Goal: Check status: Check status

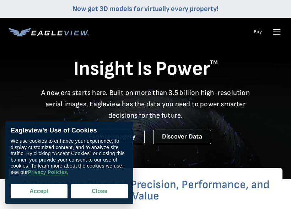
click at [39, 192] on button "Accept" at bounding box center [39, 192] width 57 height 14
checkbox input "true"
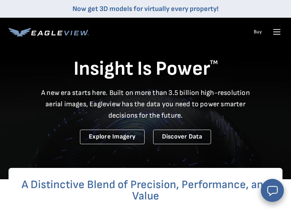
click at [278, 32] on icon at bounding box center [276, 32] width 7 height 0
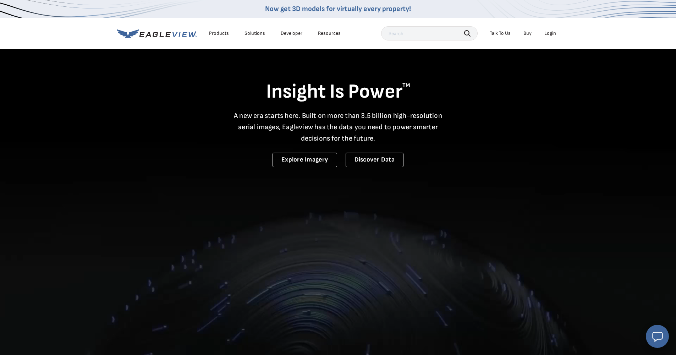
click at [290, 32] on div "Login" at bounding box center [551, 33] width 12 height 6
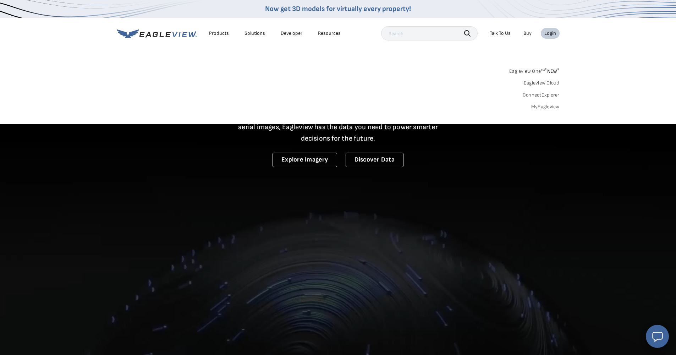
click at [290, 108] on link "MyEagleview" at bounding box center [546, 107] width 28 height 6
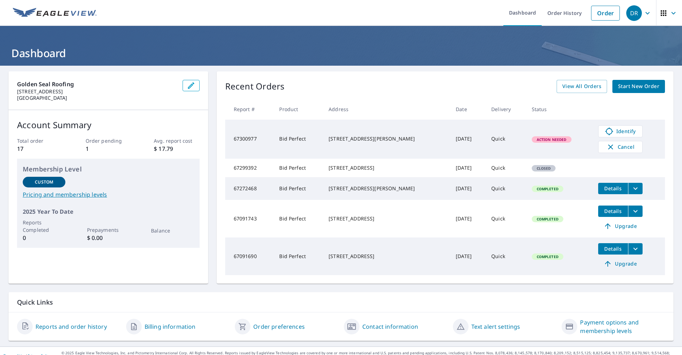
click at [534, 139] on span "Action Needed" at bounding box center [551, 139] width 38 height 5
click at [605, 132] on icon at bounding box center [609, 131] width 9 height 9
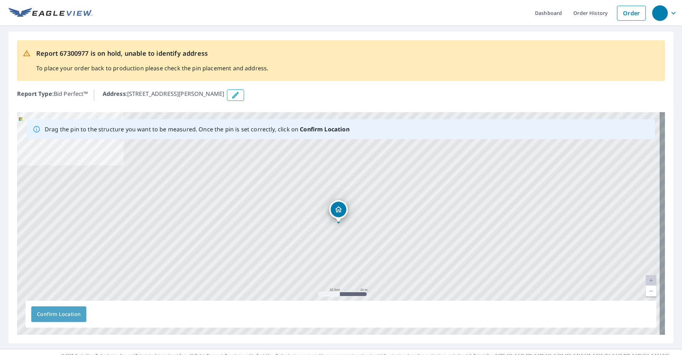
click at [73, 314] on span "Confirm Location" at bounding box center [59, 314] width 44 height 9
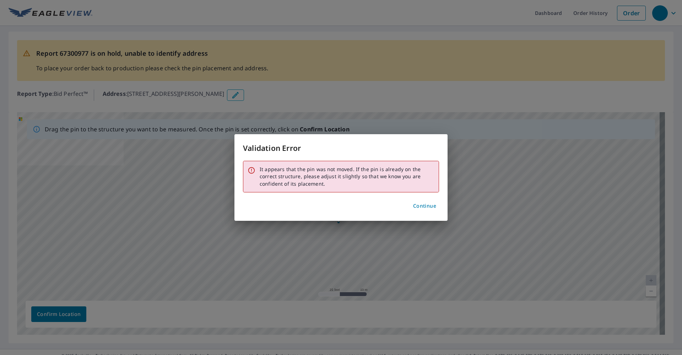
click at [416, 205] on span "Continue" at bounding box center [424, 206] width 23 height 9
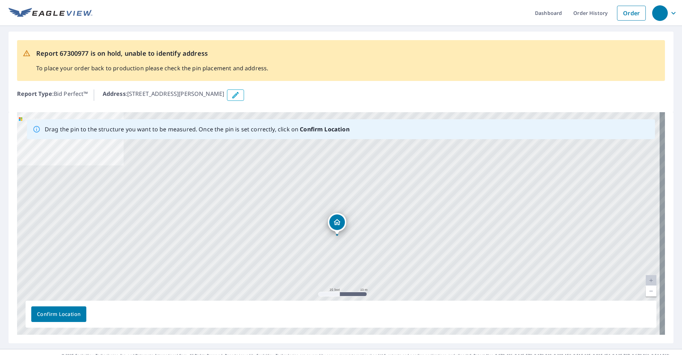
drag, startPoint x: 338, startPoint y: 209, endPoint x: 337, endPoint y: 222, distance: 12.2
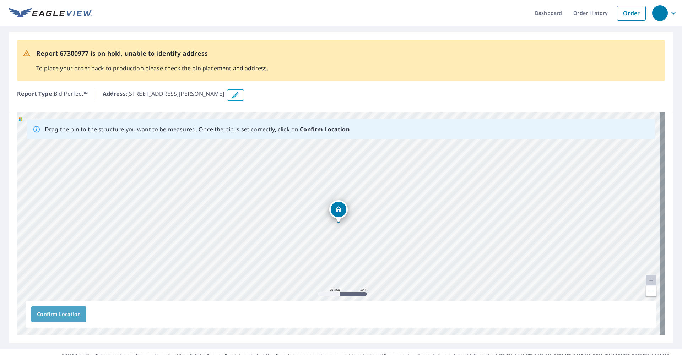
click at [59, 315] on span "Confirm Location" at bounding box center [59, 314] width 44 height 9
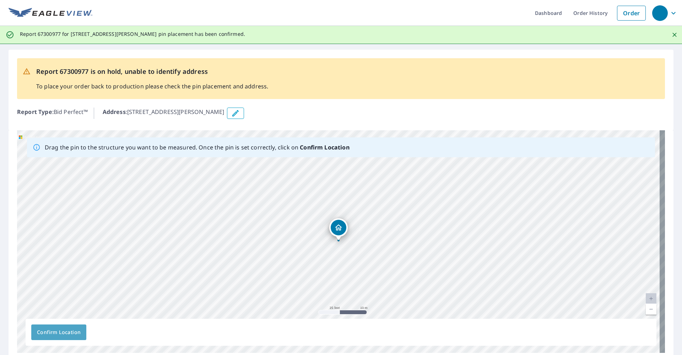
click at [53, 331] on span "Confirm Location" at bounding box center [59, 332] width 44 height 9
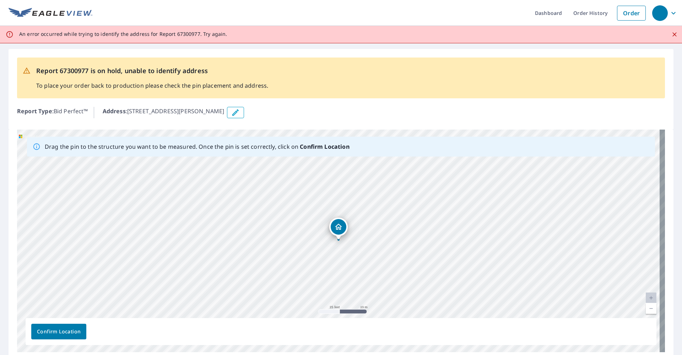
click at [68, 332] on span "Confirm Location" at bounding box center [59, 331] width 44 height 9
click at [54, 332] on span "Confirm Location" at bounding box center [59, 331] width 44 height 9
click at [337, 227] on div "6163 Cedric St Dade City, FL 33523" at bounding box center [341, 241] width 648 height 223
click at [59, 331] on span "Confirm Location" at bounding box center [59, 331] width 44 height 9
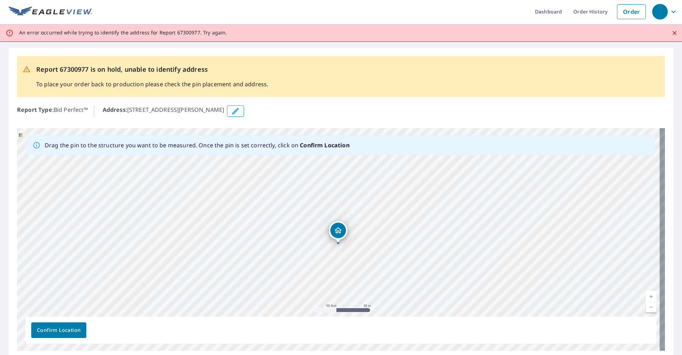
drag, startPoint x: 338, startPoint y: 228, endPoint x: 338, endPoint y: 232, distance: 4.6
click at [338, 232] on div "6163 Cedric St Dade City, FL 33523" at bounding box center [341, 239] width 648 height 223
click at [55, 332] on span "Confirm Location" at bounding box center [59, 330] width 44 height 9
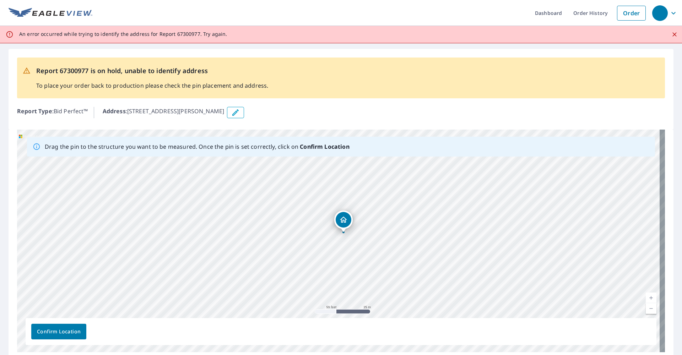
drag, startPoint x: 338, startPoint y: 226, endPoint x: 343, endPoint y: 218, distance: 9.0
click at [343, 218] on div "6163 Cedric St Dade City, FL 33523" at bounding box center [341, 241] width 648 height 223
click at [45, 335] on span "Confirm Location" at bounding box center [59, 331] width 44 height 9
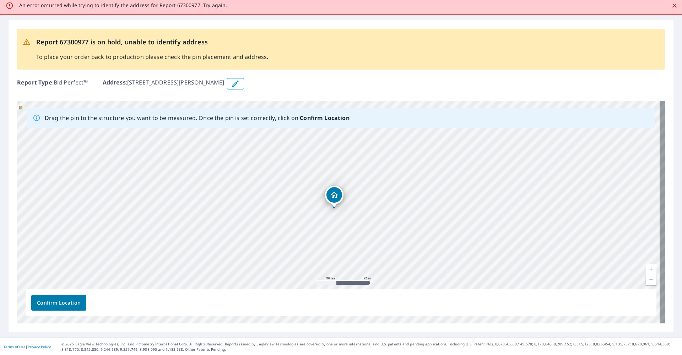
drag, startPoint x: 339, startPoint y: 198, endPoint x: 335, endPoint y: 195, distance: 5.5
click at [335, 195] on div "6163 Cedric St Dade City, FL 33523" at bounding box center [341, 212] width 648 height 223
click at [72, 305] on span "Confirm Location" at bounding box center [59, 303] width 44 height 9
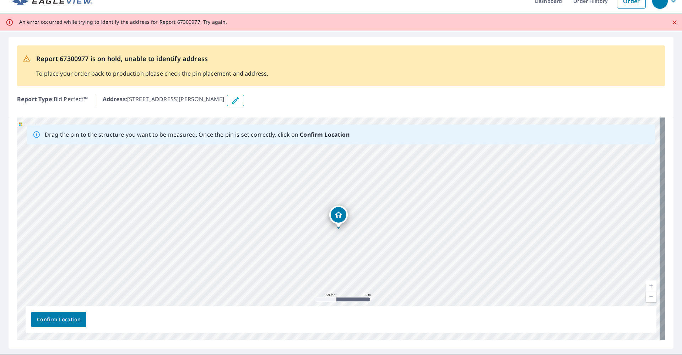
scroll to position [0, 0]
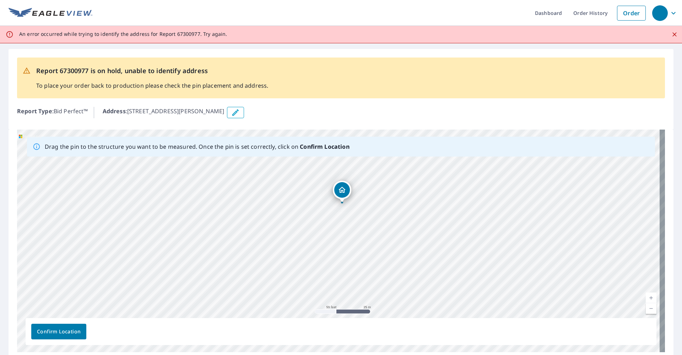
drag, startPoint x: 342, startPoint y: 222, endPoint x: 344, endPoint y: 189, distance: 33.1
click at [344, 189] on div "6163 Cedric St Dade City, FL 33523" at bounding box center [341, 241] width 648 height 223
drag, startPoint x: 341, startPoint y: 225, endPoint x: 337, endPoint y: 264, distance: 38.9
click at [337, 264] on div "6163 Cedric St Dade City, FL 33523" at bounding box center [341, 241] width 648 height 223
click at [72, 331] on span "Confirm Location" at bounding box center [59, 331] width 44 height 9
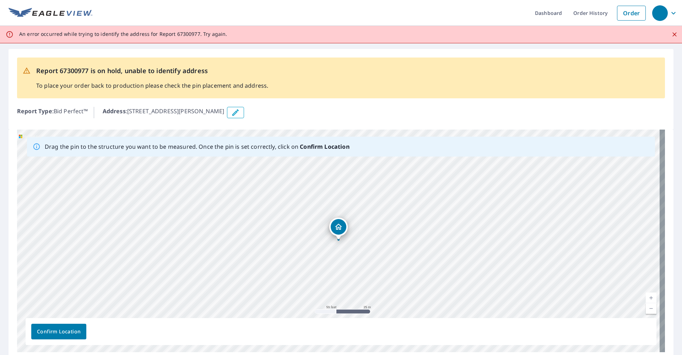
click at [65, 330] on span "Confirm Location" at bounding box center [59, 331] width 44 height 9
drag, startPoint x: 340, startPoint y: 229, endPoint x: 341, endPoint y: 223, distance: 6.1
click at [341, 223] on div "6163 Cedric St Dade City, FL 33523" at bounding box center [341, 241] width 648 height 223
click at [67, 332] on span "Confirm Location" at bounding box center [59, 331] width 44 height 9
drag, startPoint x: 339, startPoint y: 226, endPoint x: 336, endPoint y: 239, distance: 12.9
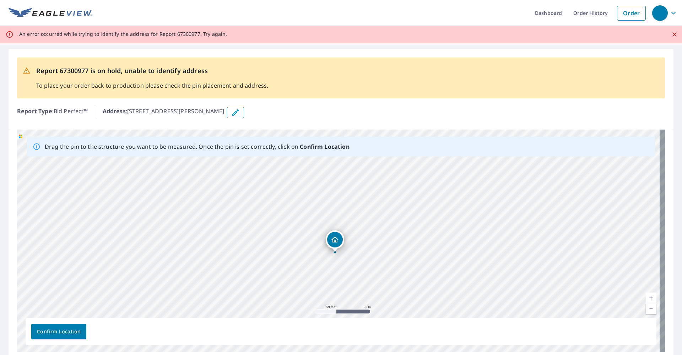
click at [336, 239] on div "6163 Cedric St Dade City, FL 33523" at bounding box center [341, 241] width 648 height 223
click at [65, 333] on span "Confirm Location" at bounding box center [59, 331] width 44 height 9
drag, startPoint x: 340, startPoint y: 226, endPoint x: 342, endPoint y: 216, distance: 10.2
click at [342, 216] on div "6163 Cedric St Dade City, FL 33523" at bounding box center [341, 241] width 648 height 223
click at [64, 330] on span "Confirm Location" at bounding box center [59, 331] width 44 height 9
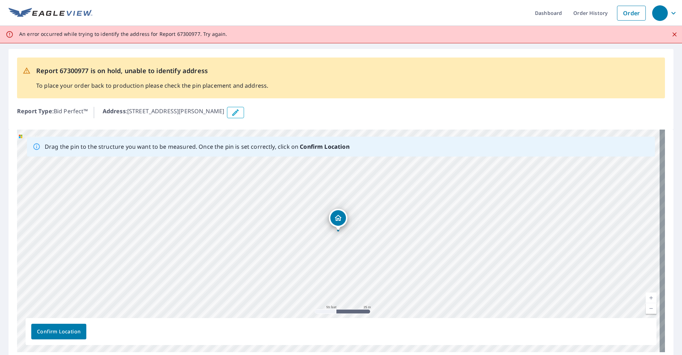
drag, startPoint x: 338, startPoint y: 224, endPoint x: 337, endPoint y: 214, distance: 9.2
click at [337, 214] on div "6163 Cedric St Dade City, FL 33523" at bounding box center [341, 241] width 648 height 223
click at [55, 331] on span "Confirm Location" at bounding box center [59, 331] width 44 height 9
click at [554, 14] on link "Dashboard" at bounding box center [548, 13] width 38 height 26
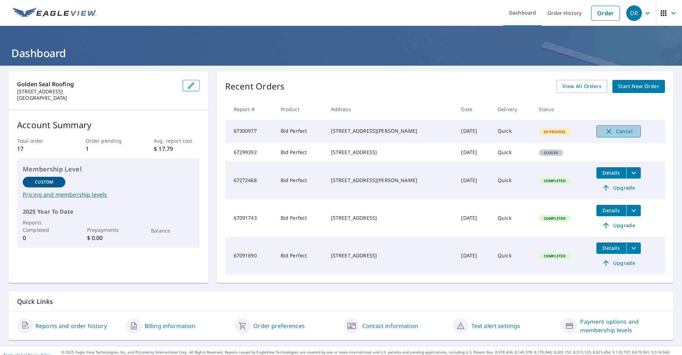
click at [606, 131] on icon "button" at bounding box center [608, 131] width 5 height 5
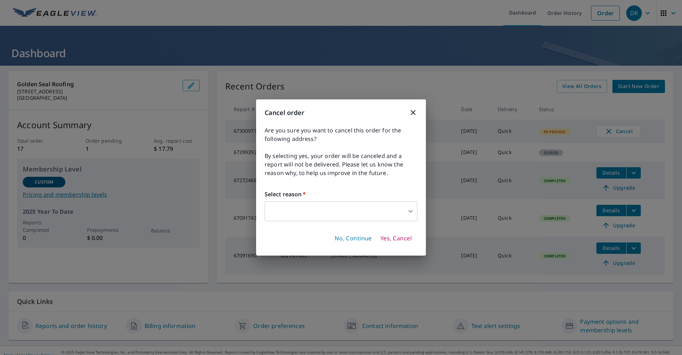
click at [332, 207] on body "DR DR Dashboard Order History Order DR Dashboard Golden Seal Roofing [STREET_AD…" at bounding box center [341, 177] width 682 height 355
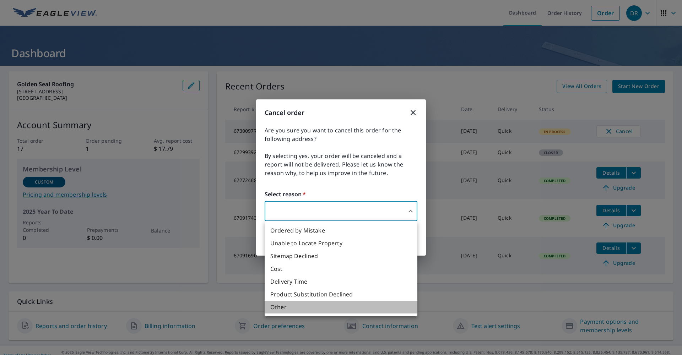
click at [308, 307] on li "Other" at bounding box center [341, 307] width 153 height 13
type input "36"
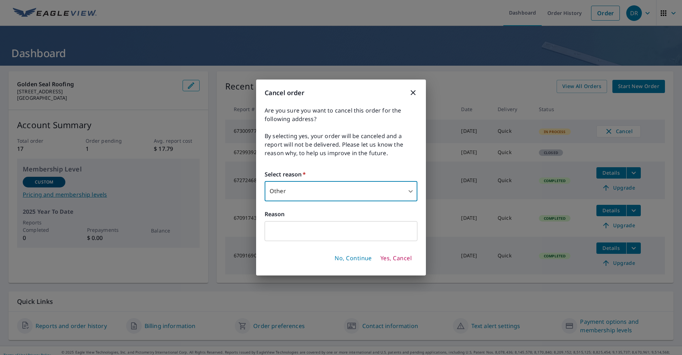
click at [309, 226] on input "text" at bounding box center [341, 231] width 153 height 20
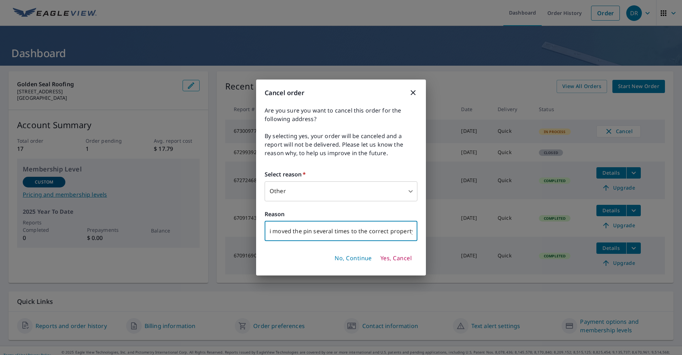
type input "i moved the pin several times to the correct property and the system would not …"
click at [401, 256] on span "Yes, Cancel" at bounding box center [395, 259] width 31 height 8
